Goal: Find specific page/section: Find specific page/section

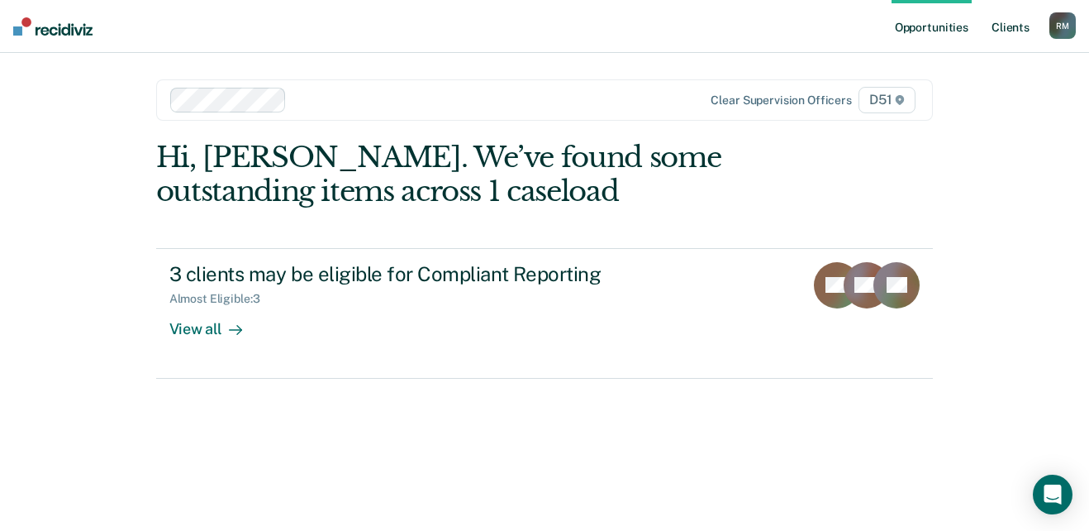
click at [1015, 32] on link "Client s" at bounding box center [1011, 26] width 45 height 53
click at [1019, 26] on link "Client s" at bounding box center [1011, 26] width 45 height 53
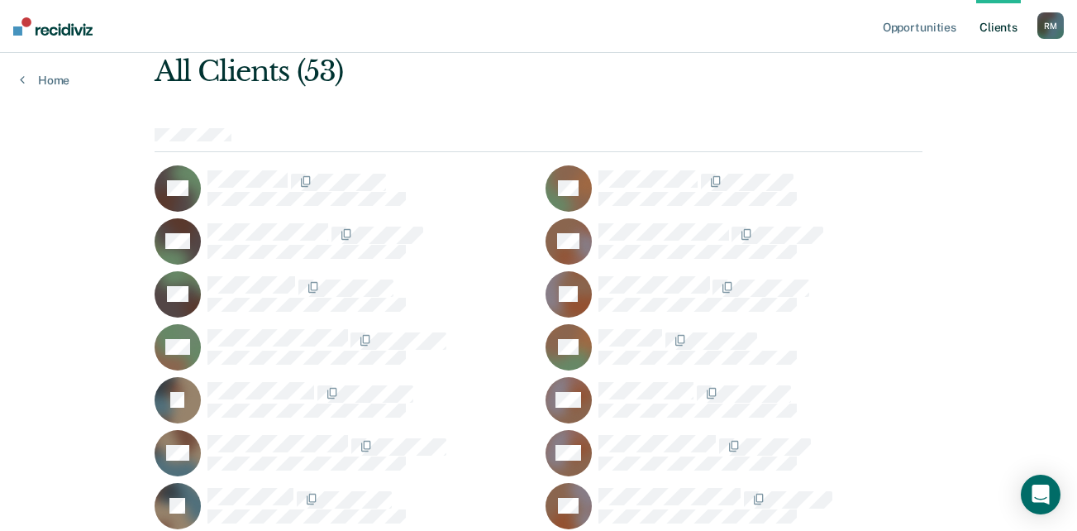
scroll to position [165, 0]
